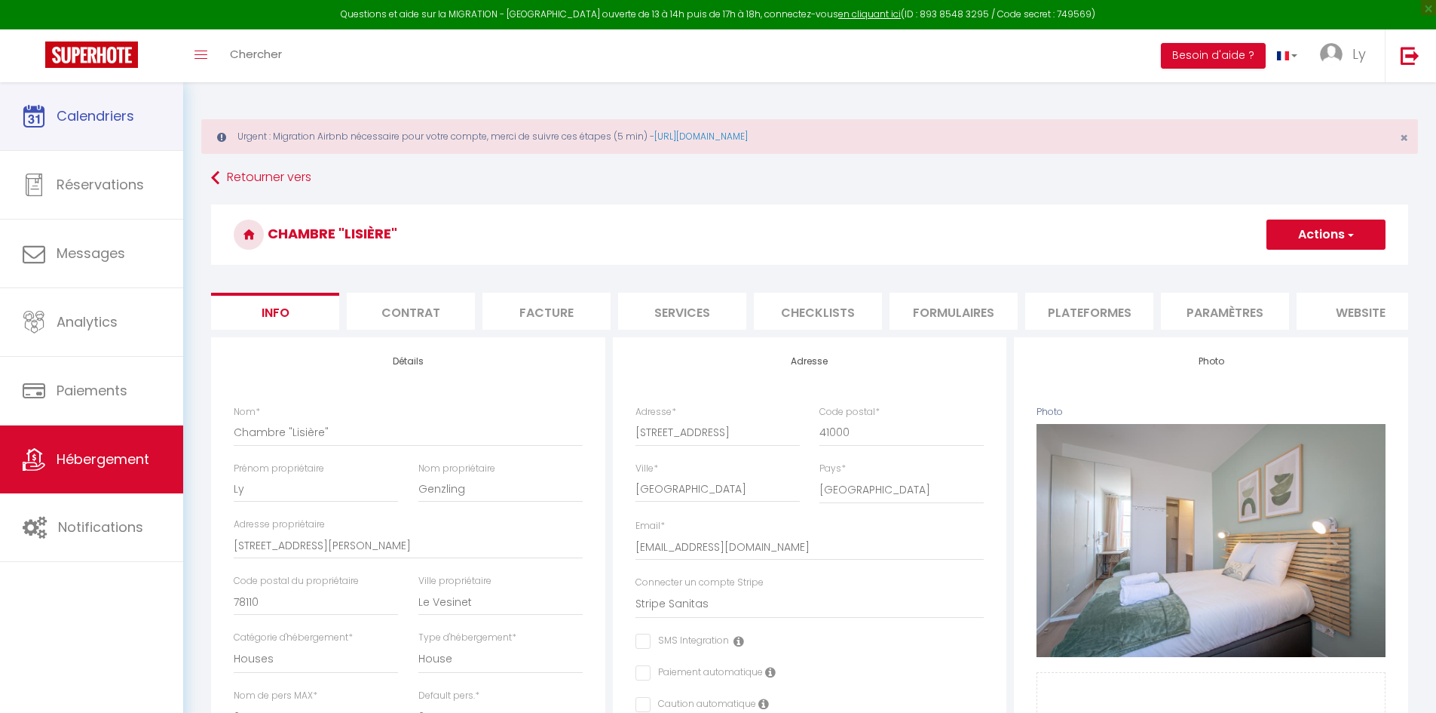
select select "houses"
select select "2"
select select "1"
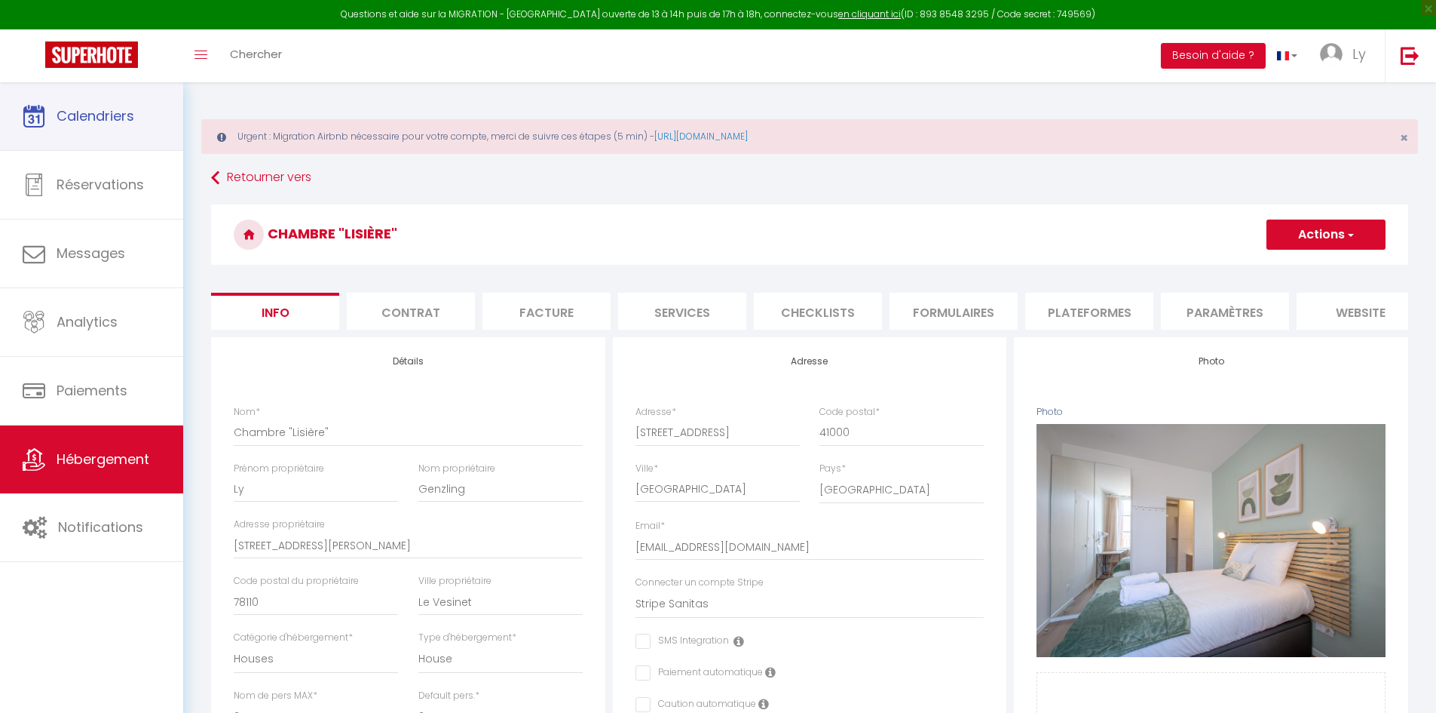
select select "17:00"
select select "10:00"
select select "11:00"
select select "30"
select select "120"
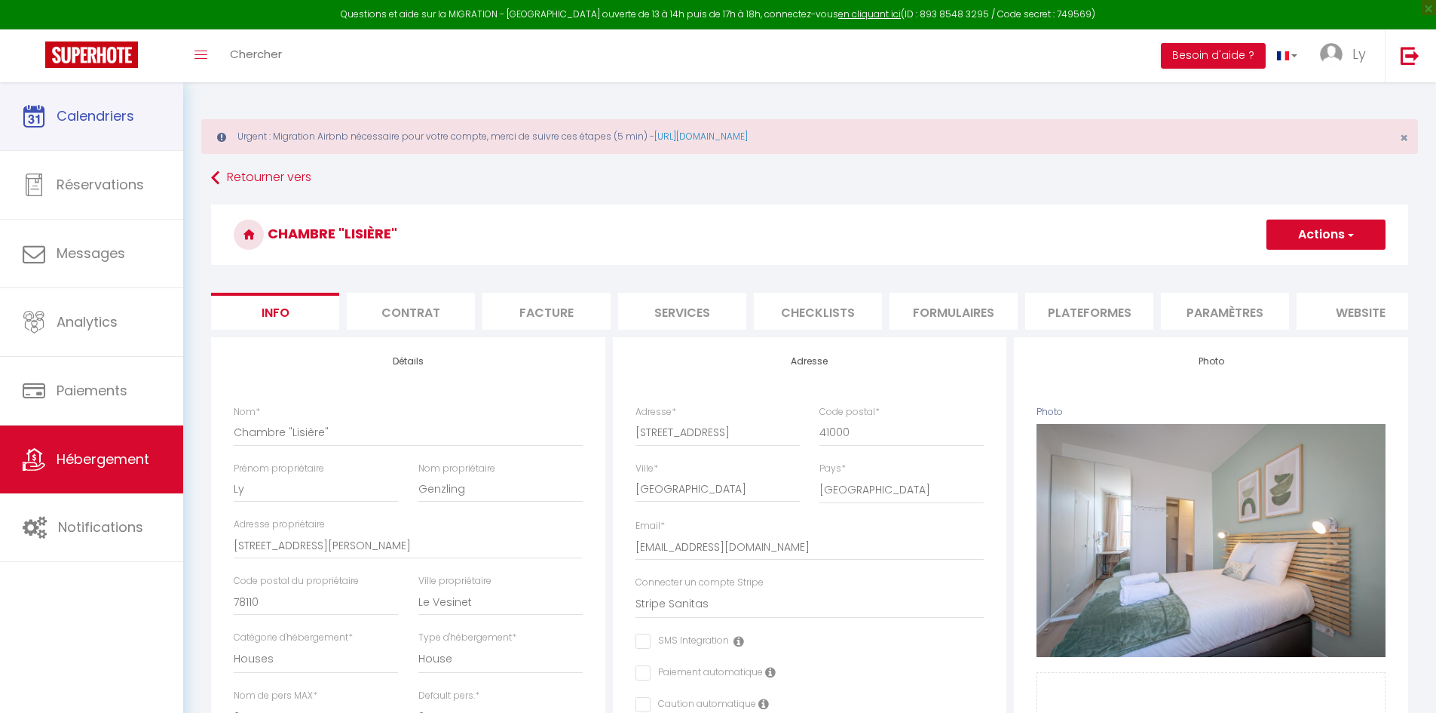
select select "28"
select select "22619"
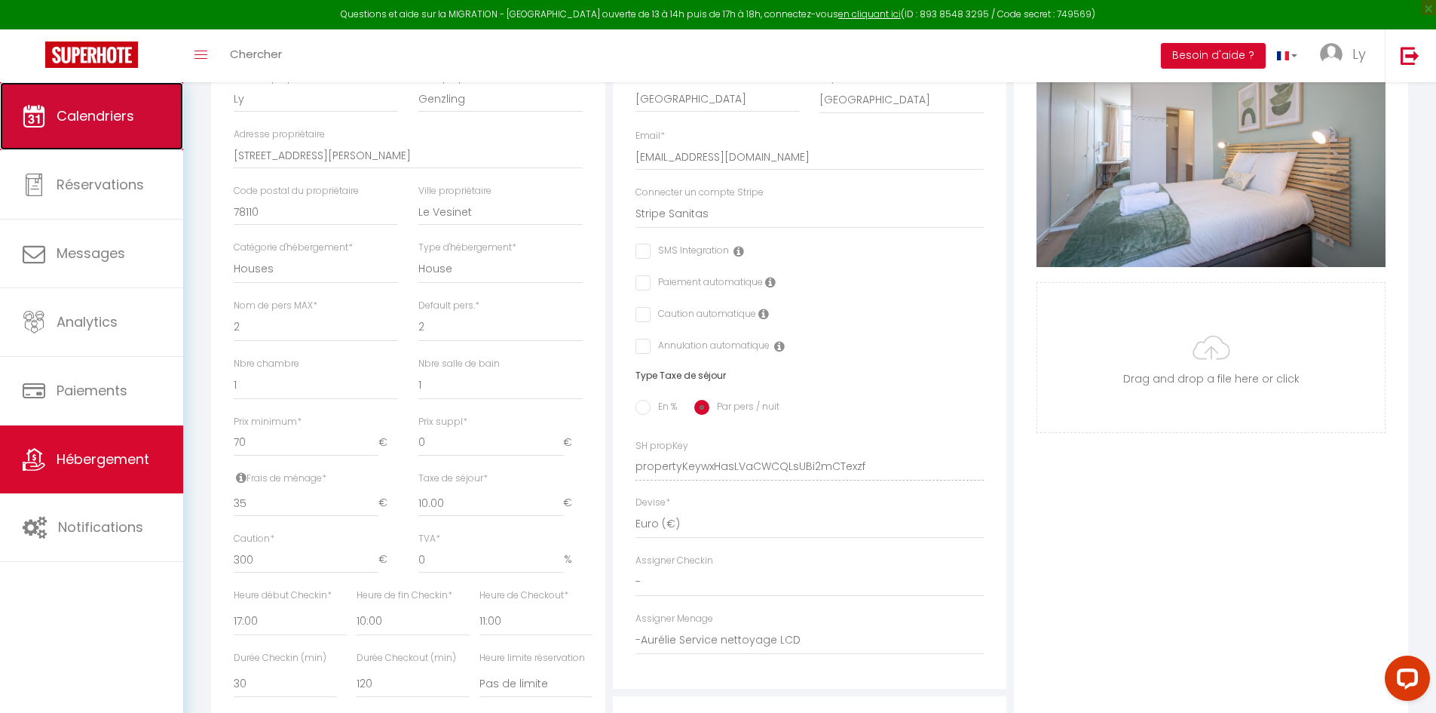
click at [99, 119] on span "Calendriers" at bounding box center [96, 115] width 78 height 19
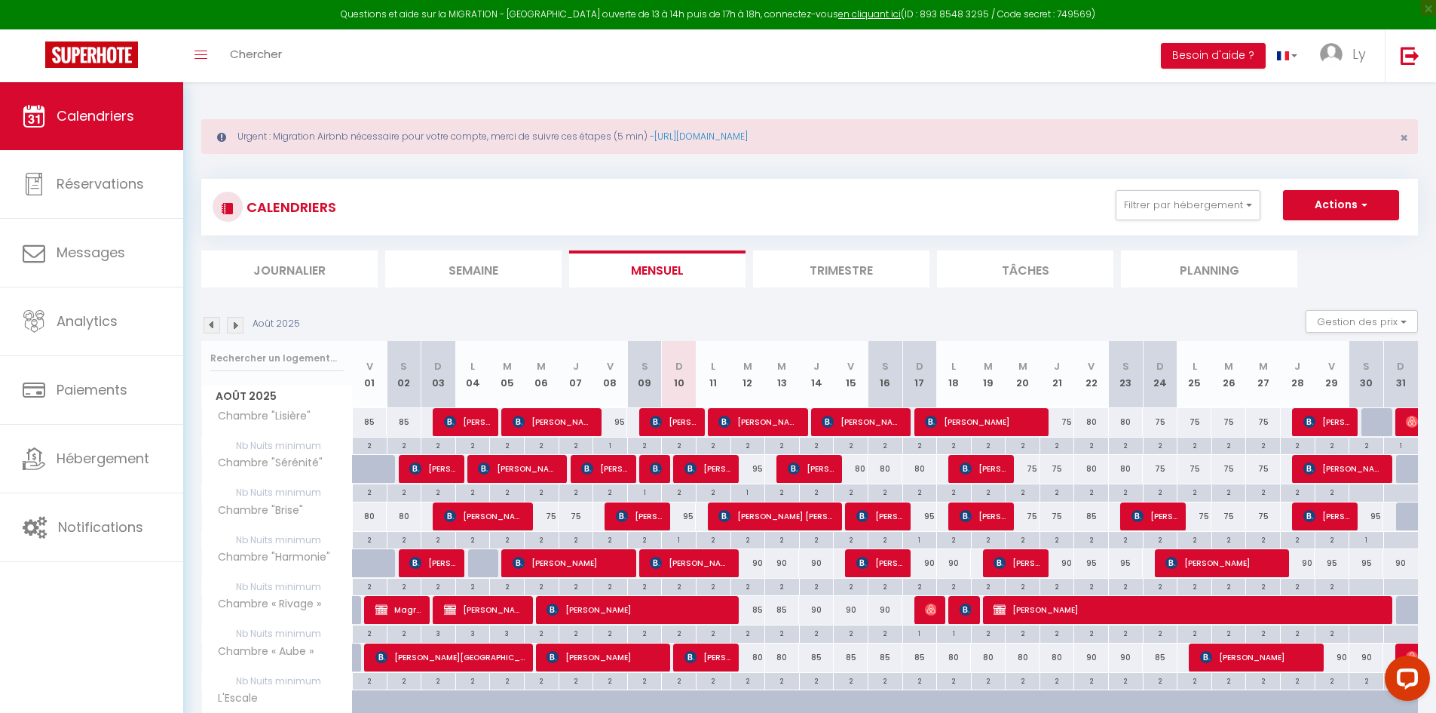
click at [750, 612] on div "85" at bounding box center [748, 610] width 35 height 28
type input "85"
type input "[DATE] Août 2025"
type input "Mer 13 Août 2025"
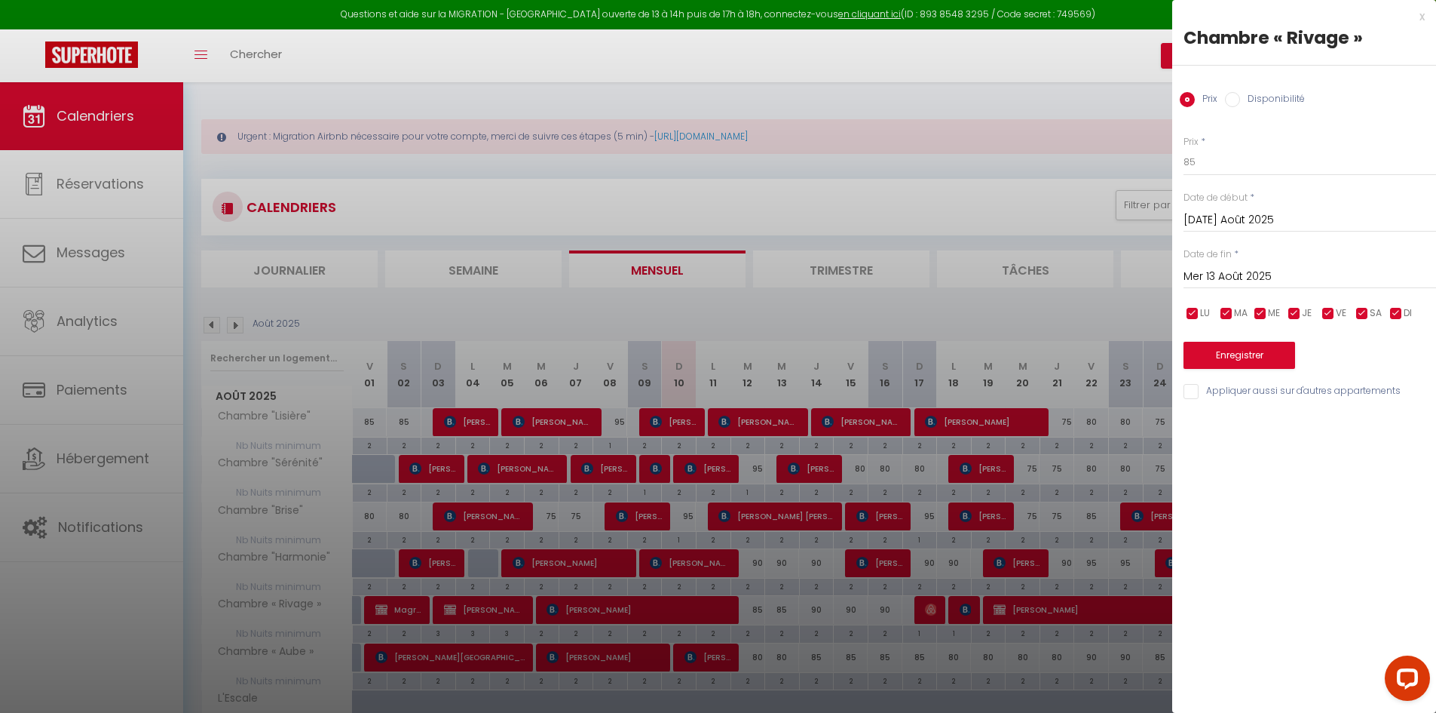
click at [851, 697] on div at bounding box center [718, 356] width 1436 height 713
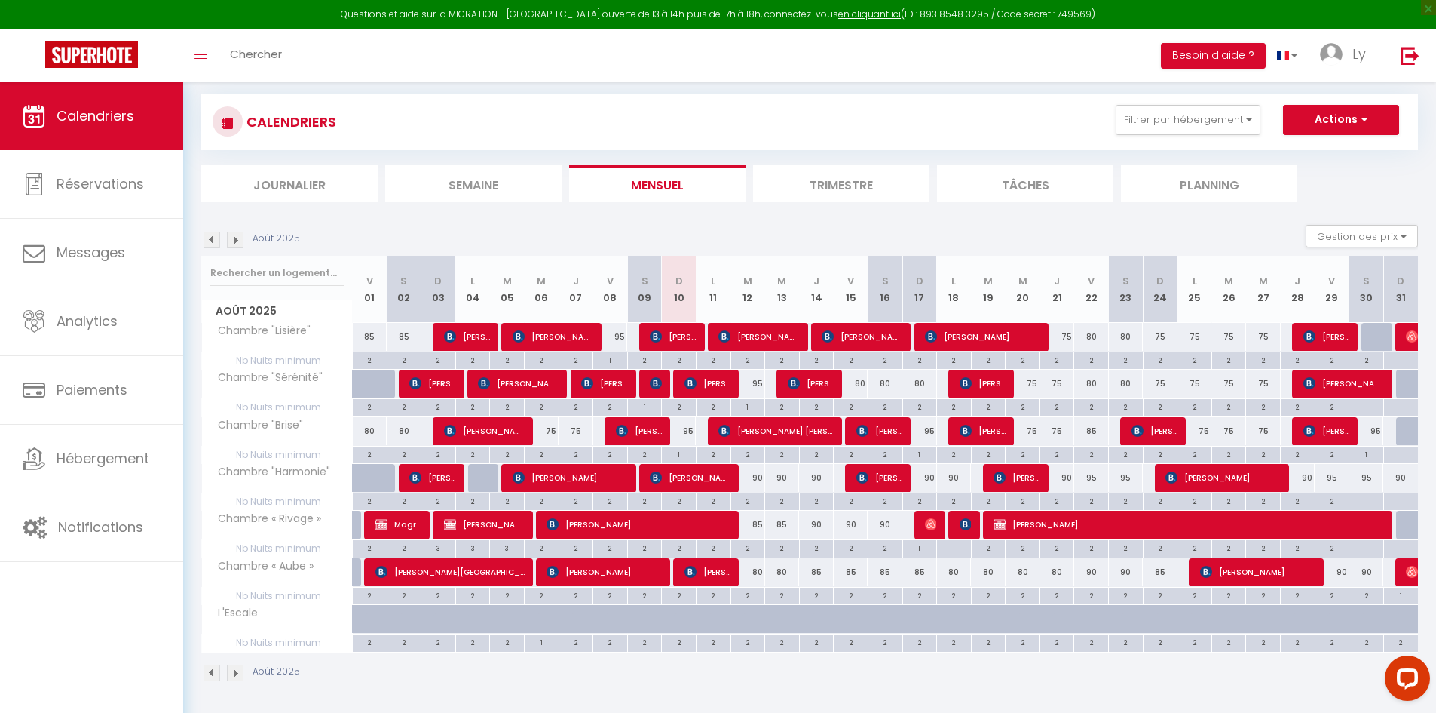
scroll to position [87, 0]
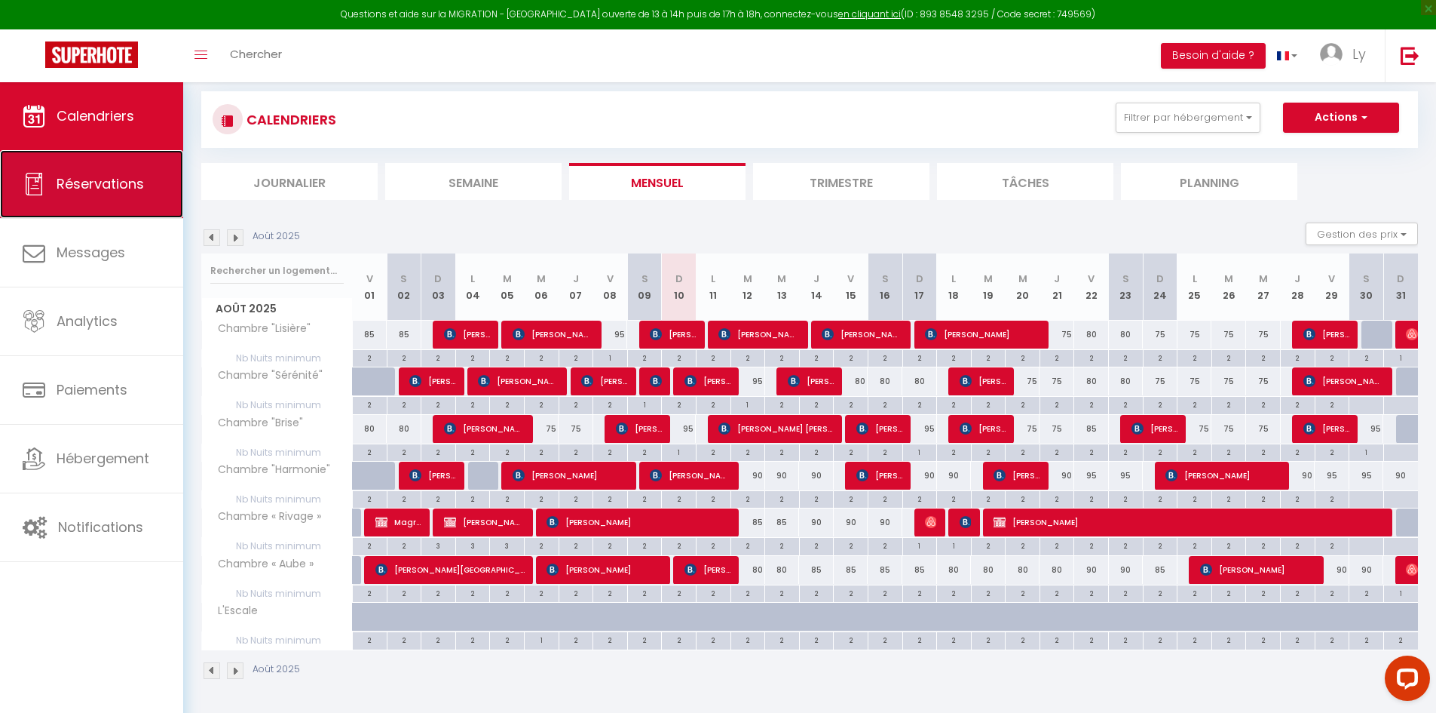
click at [85, 173] on link "Réservations" at bounding box center [91, 184] width 183 height 68
select select "not_cancelled"
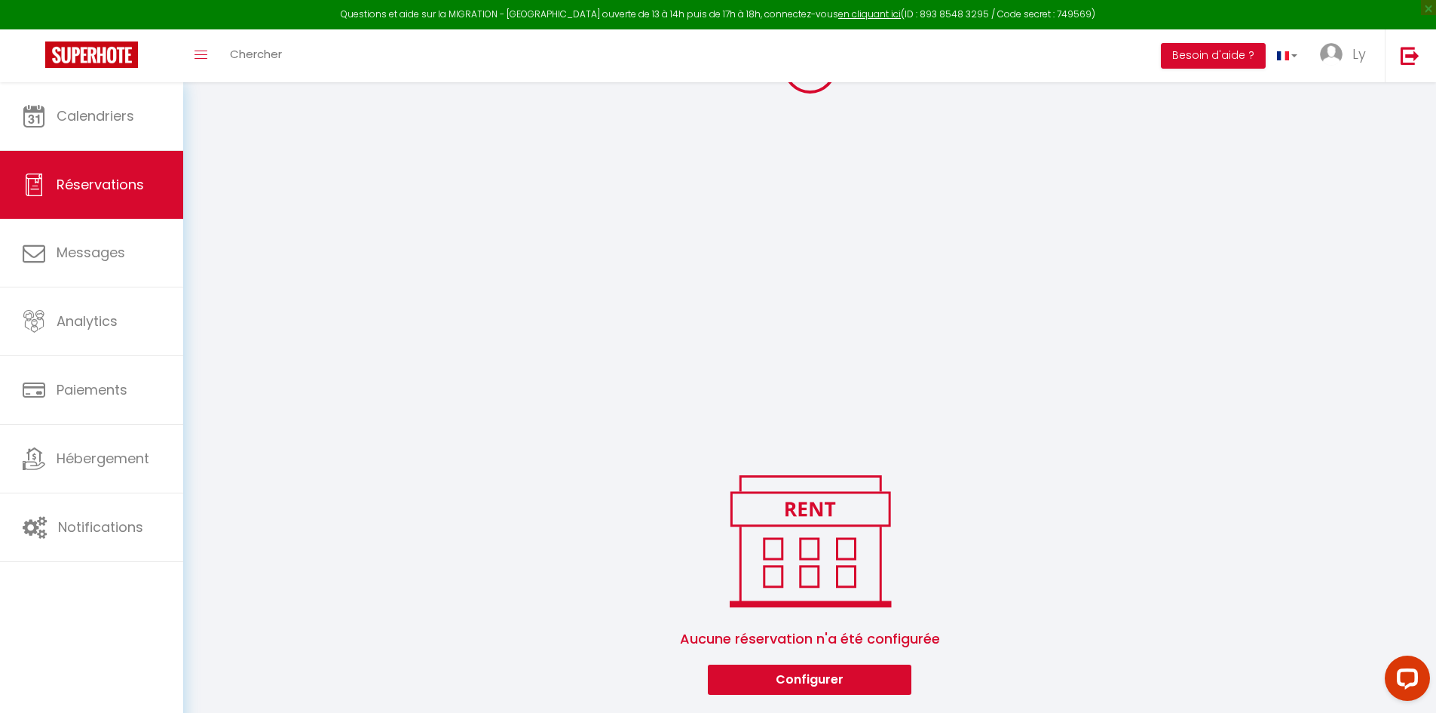
scroll to position [1122, 0]
